Goal: Navigation & Orientation: Find specific page/section

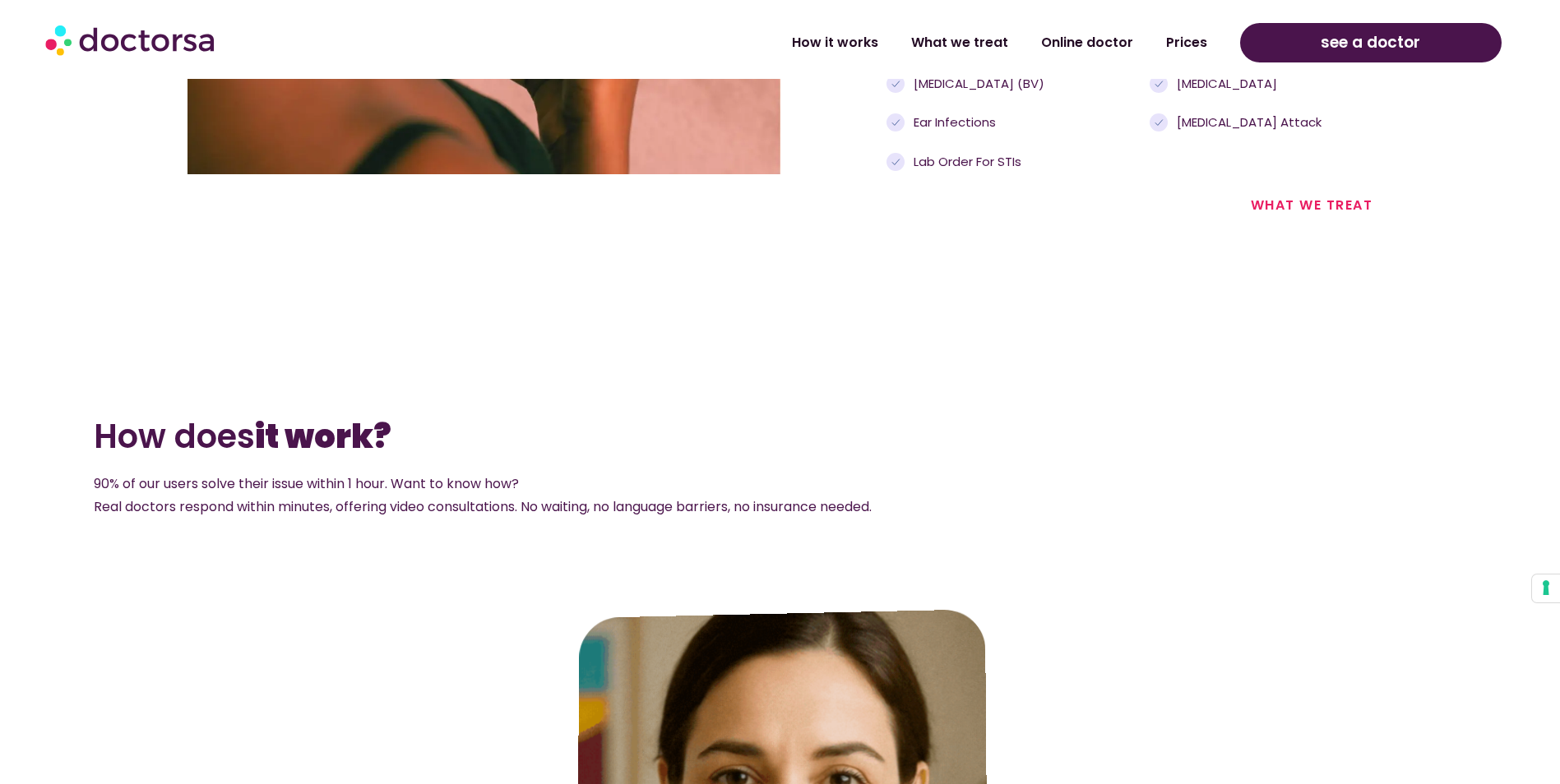
scroll to position [2630, 0]
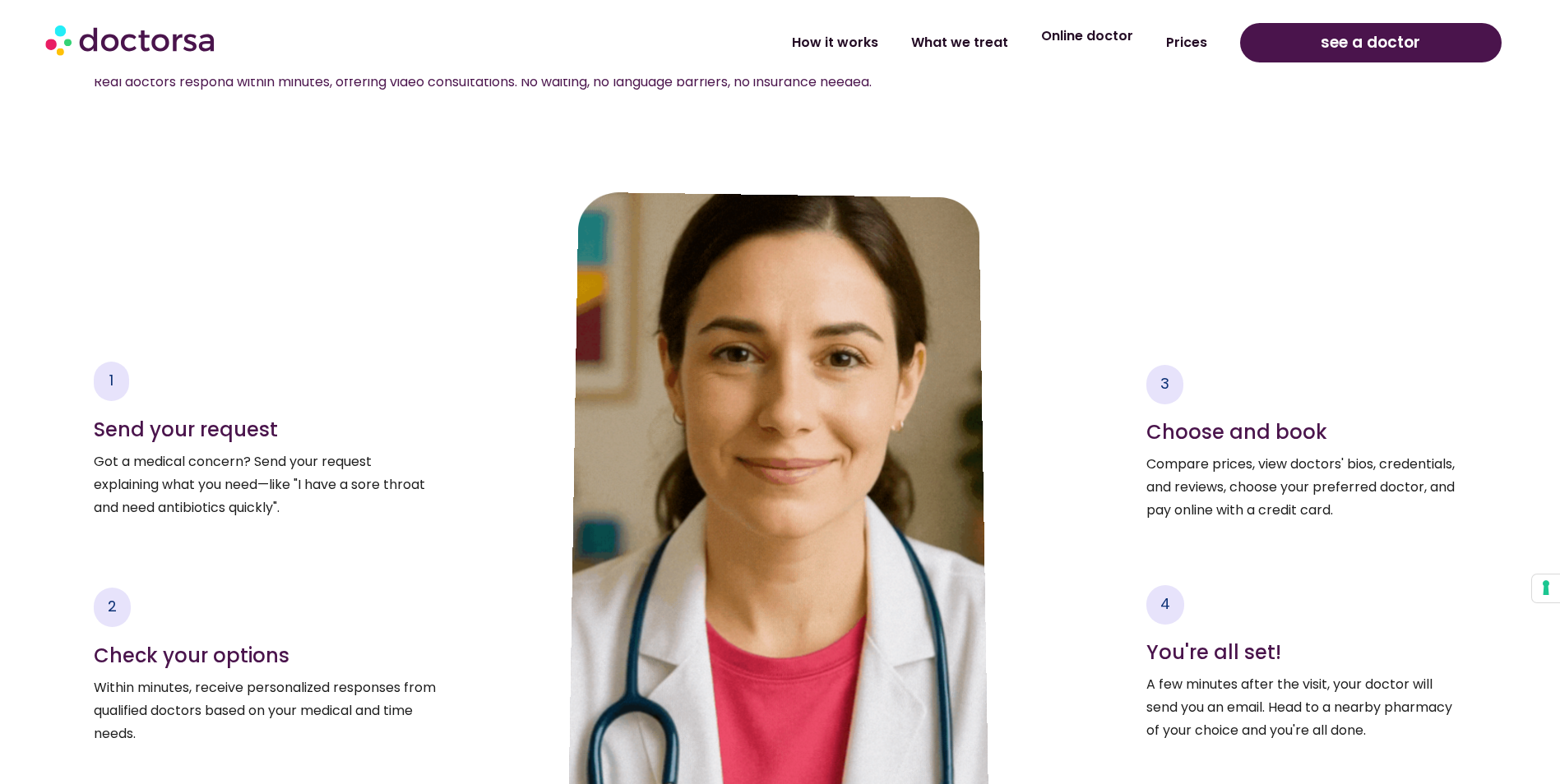
click at [1084, 40] on link "Online doctor" at bounding box center [1087, 36] width 125 height 38
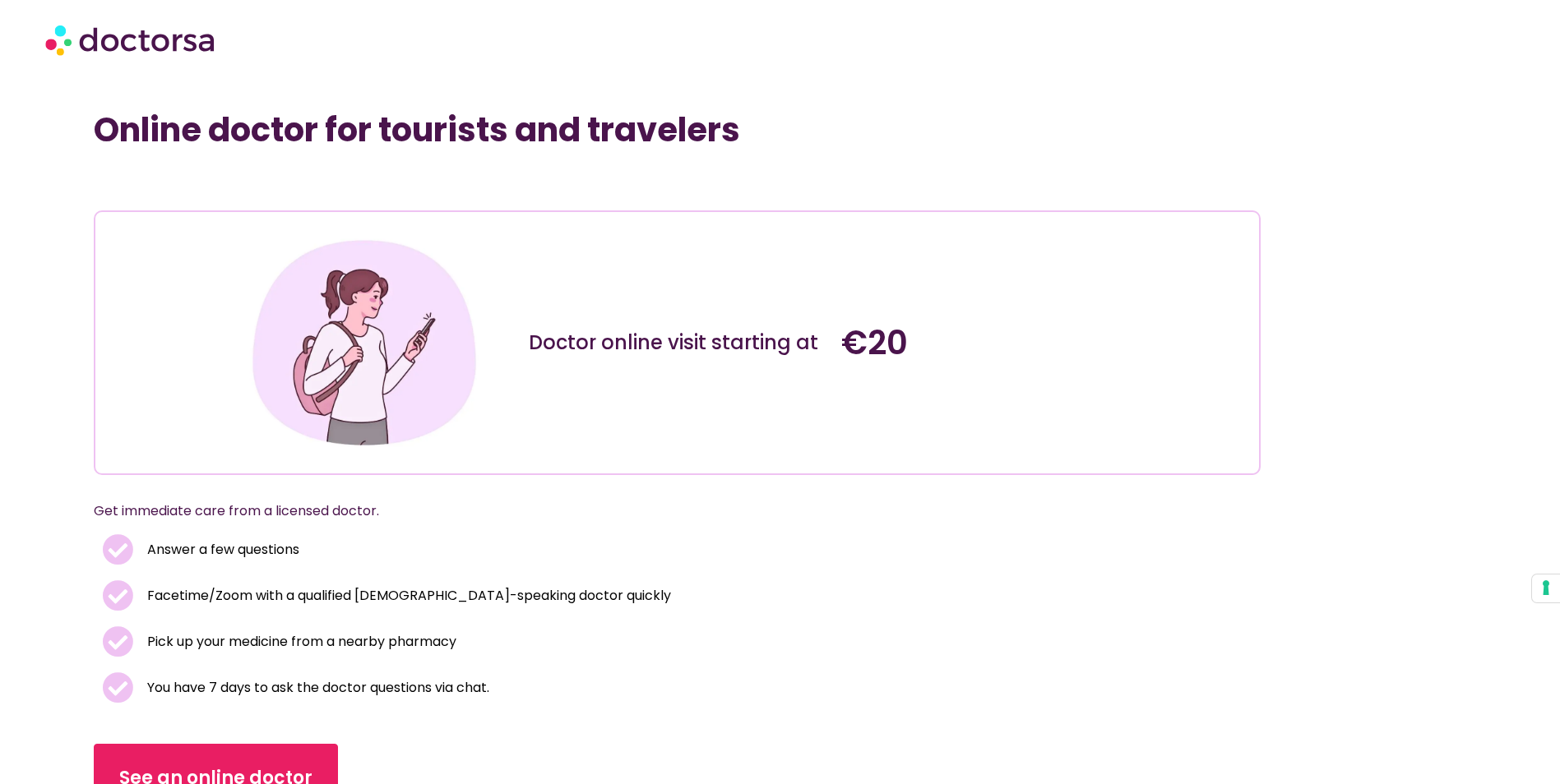
click at [131, 57] on img at bounding box center [131, 38] width 172 height 49
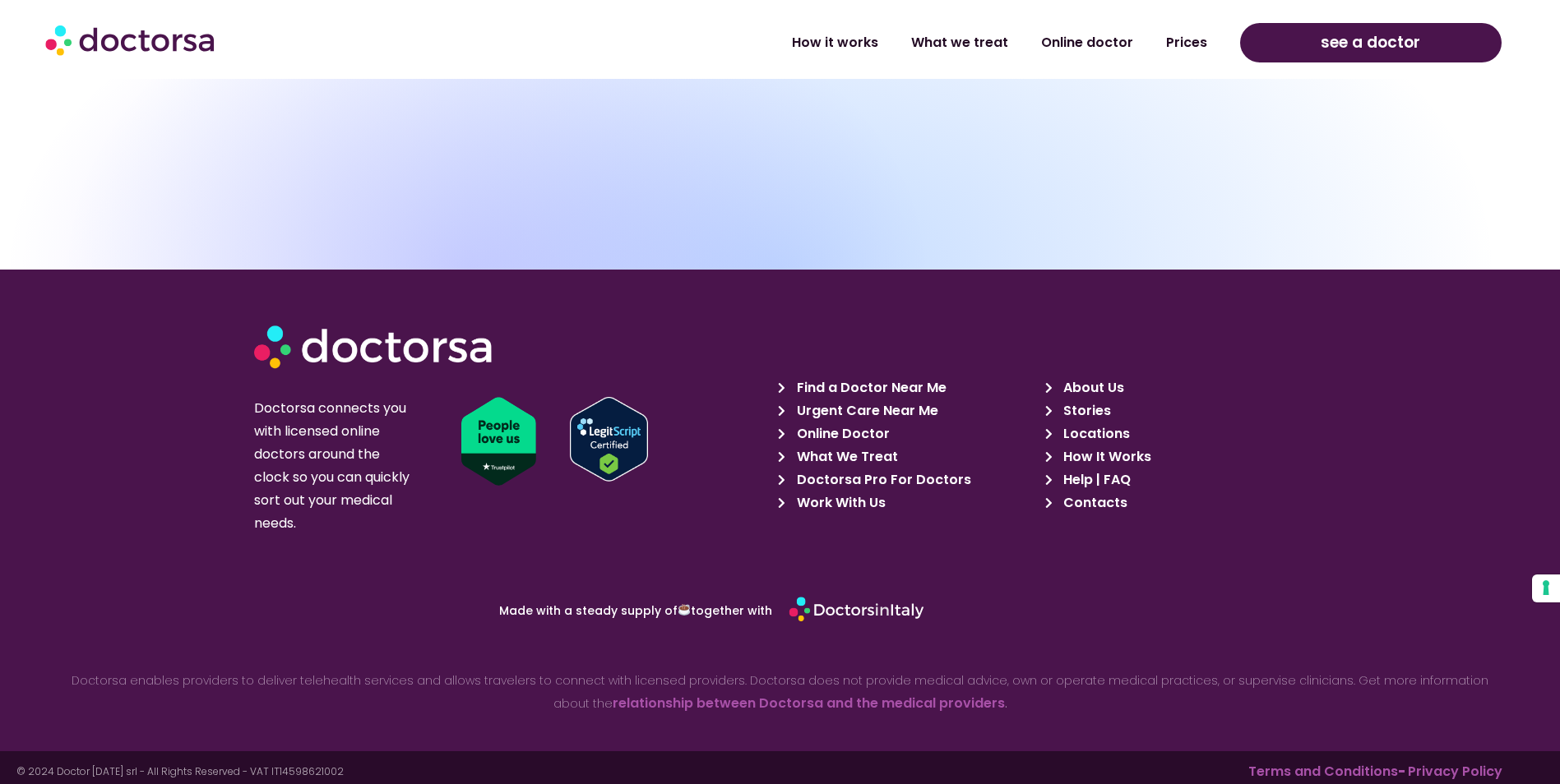
scroll to position [5859, 0]
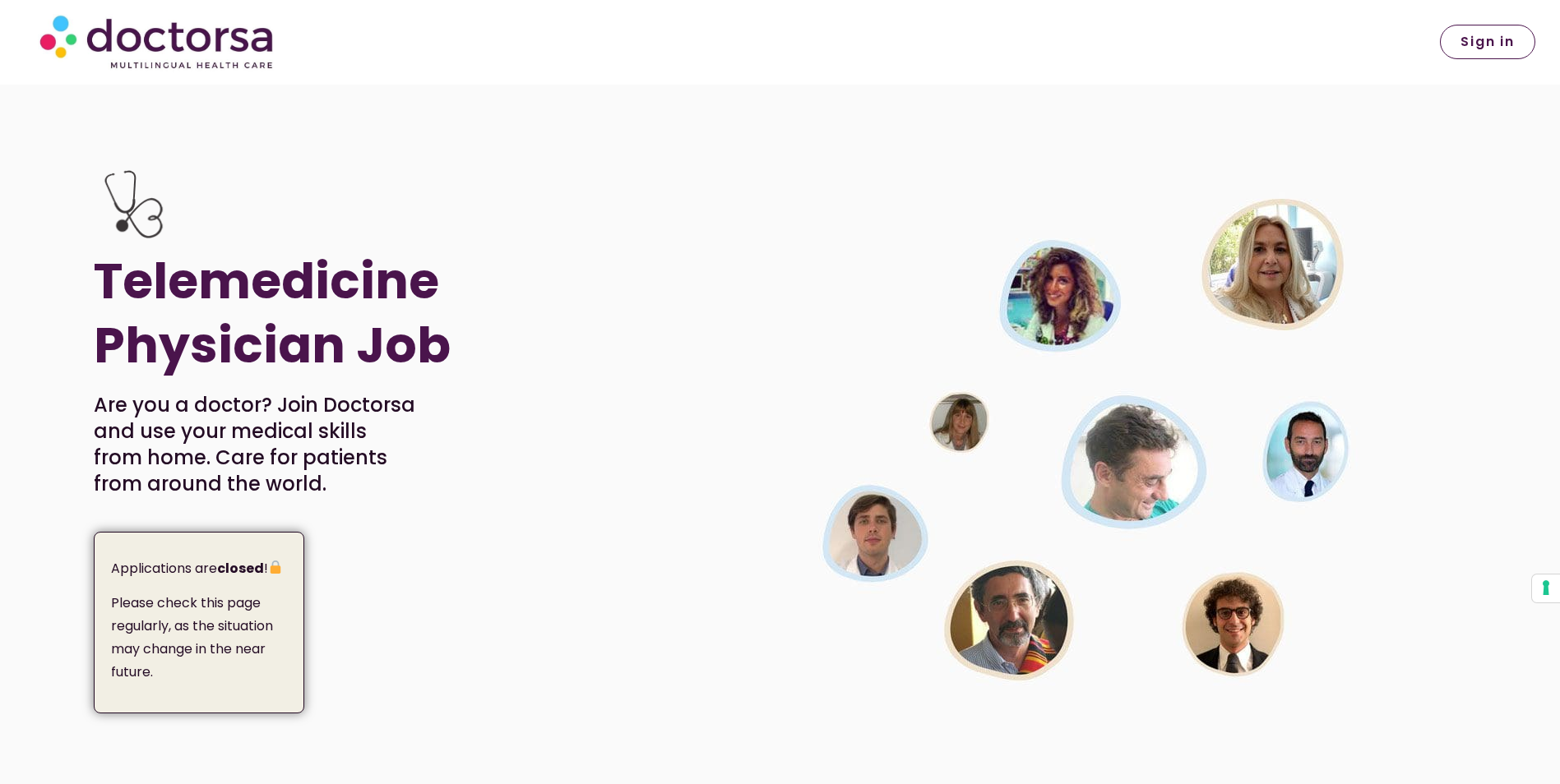
click at [1492, 47] on span "Sign in" at bounding box center [1487, 42] width 54 height 13
